Goal: Find specific page/section

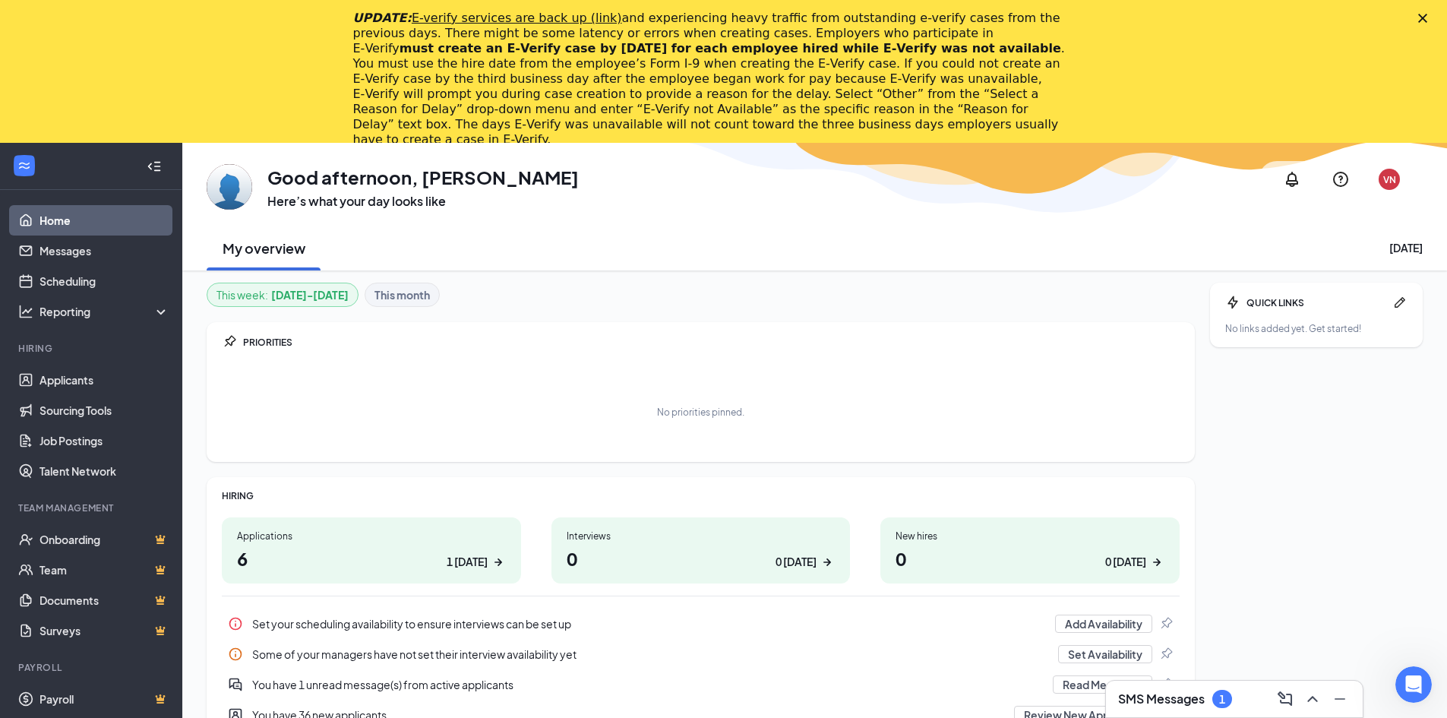
click at [1428, 17] on polygon "Close" at bounding box center [1423, 18] width 9 height 9
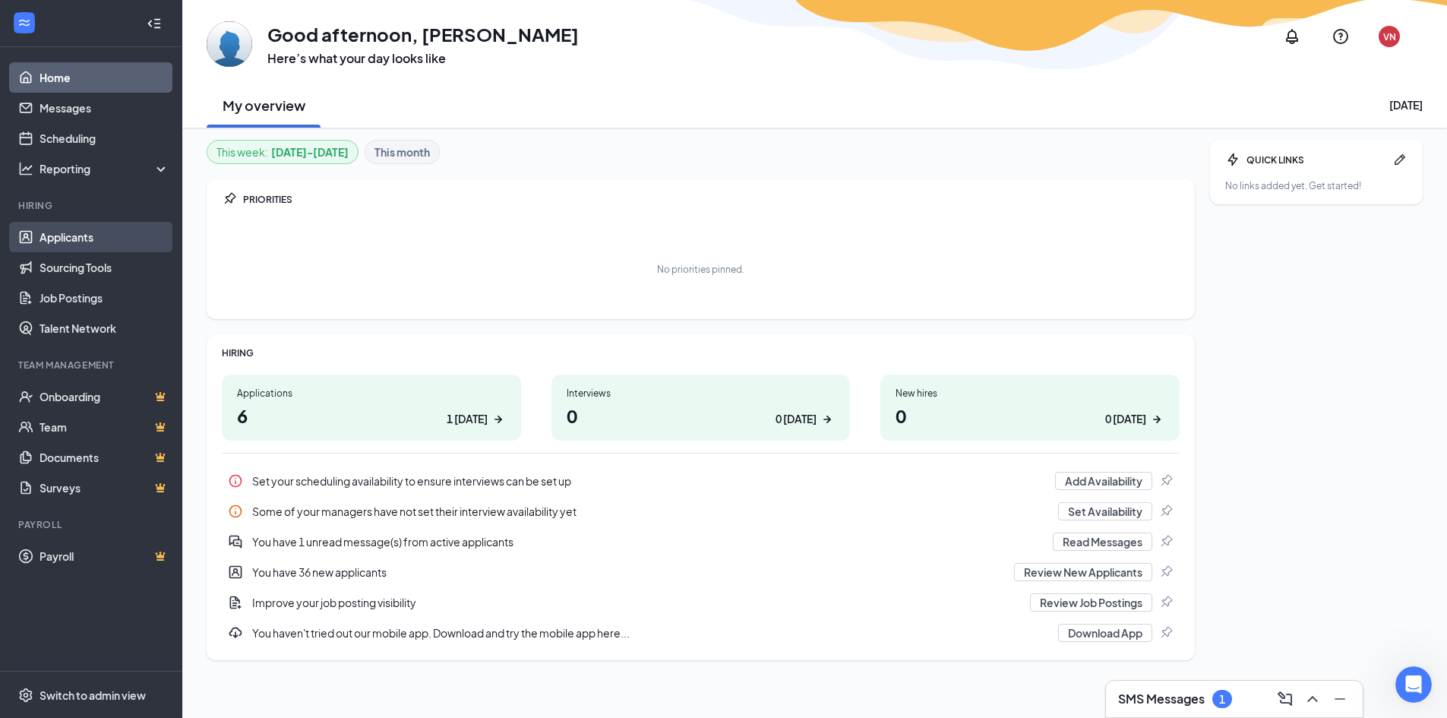
click at [53, 231] on link "Applicants" at bounding box center [105, 237] width 130 height 30
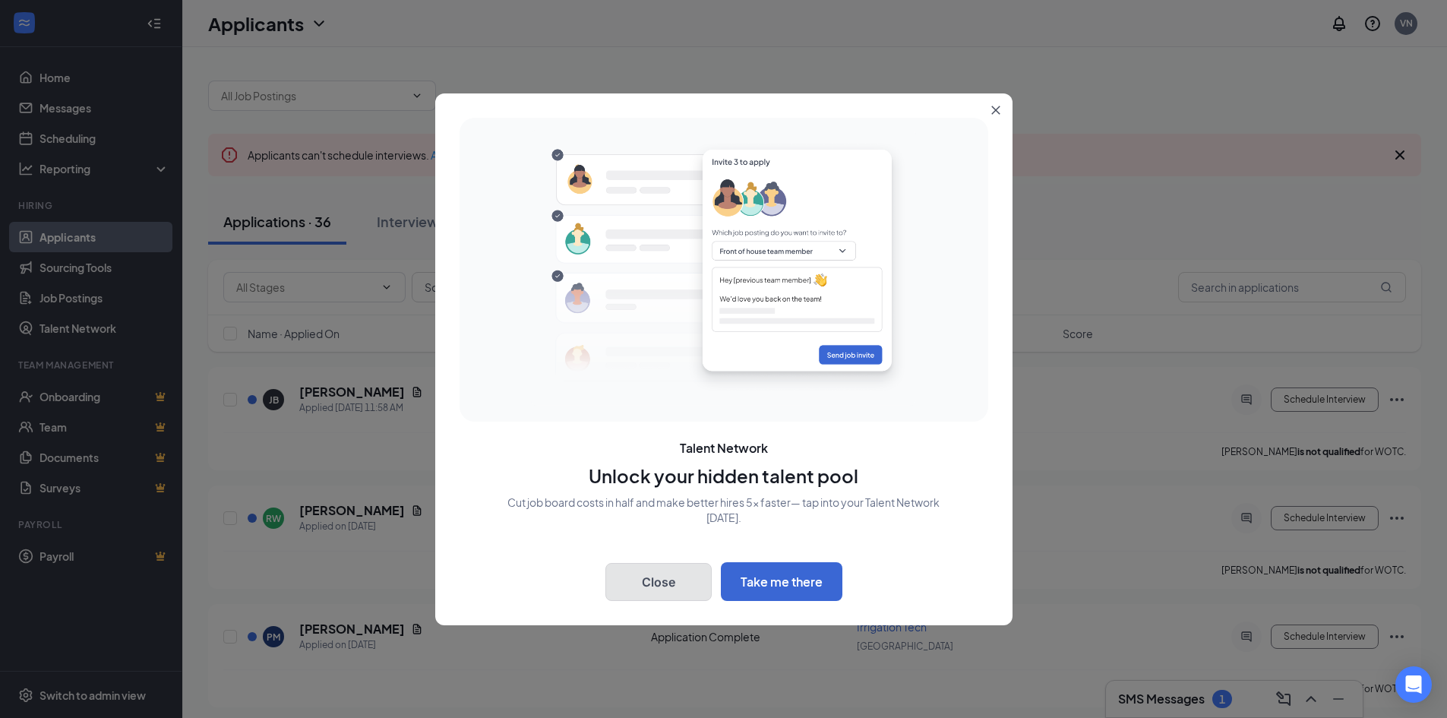
click at [634, 580] on button "Close" at bounding box center [659, 582] width 106 height 38
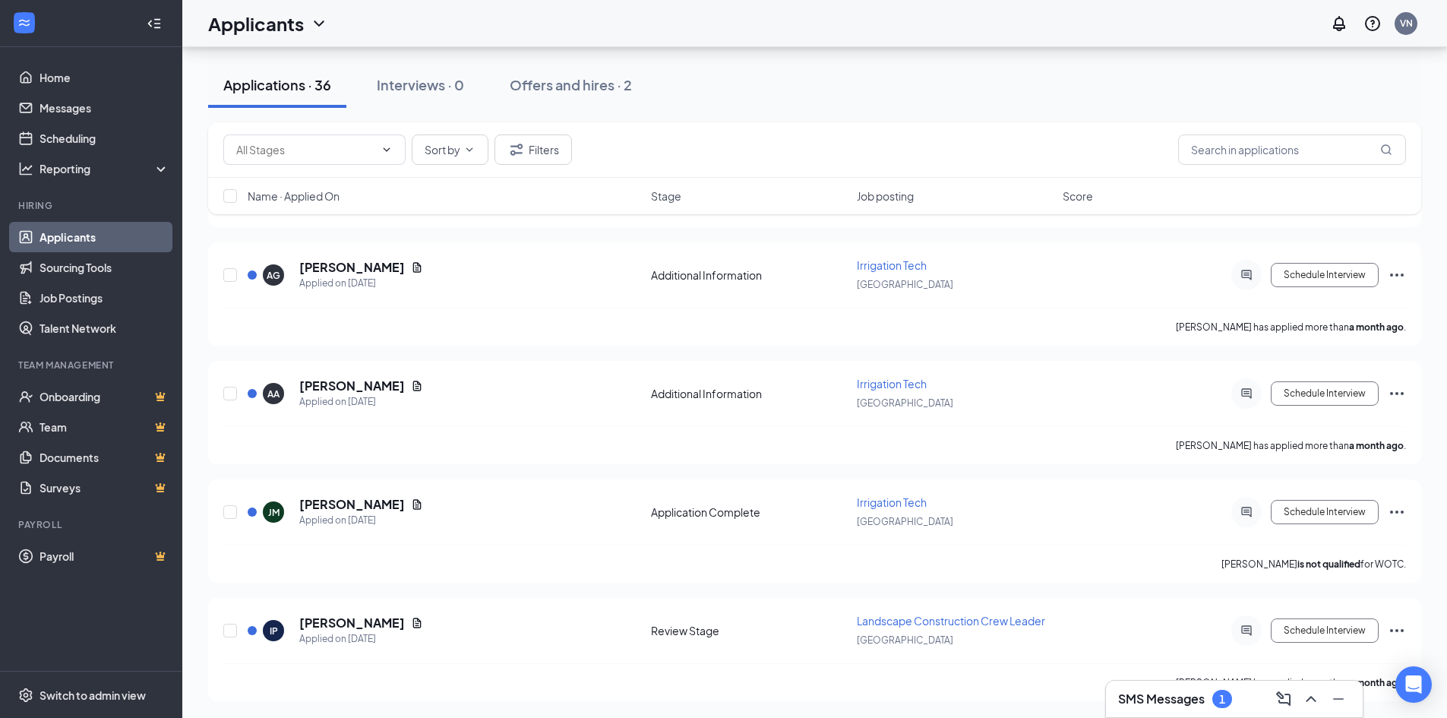
scroll to position [3919, 0]
